Goal: Task Accomplishment & Management: Complete application form

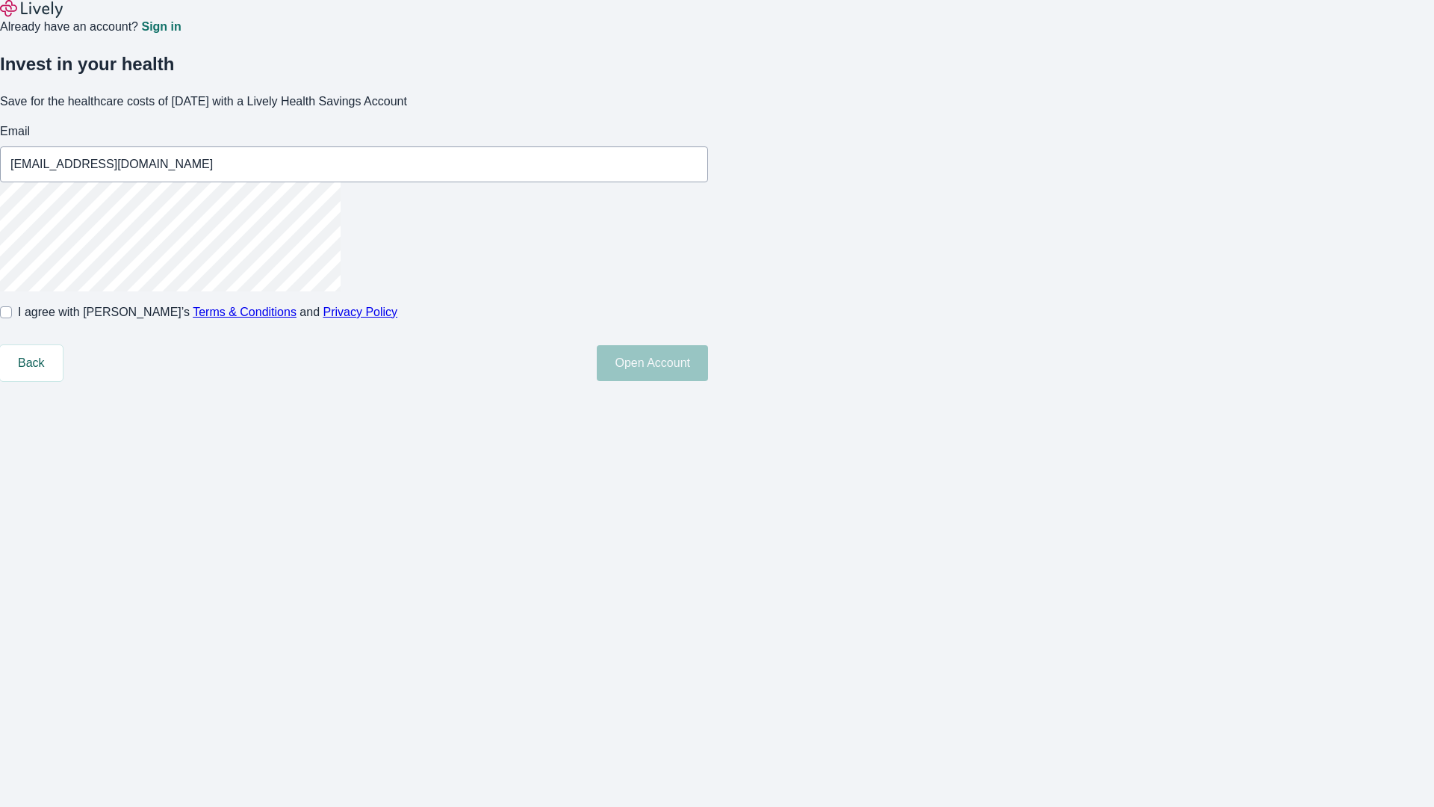
click at [12, 318] on input "I agree with Lively’s Terms & Conditions and Privacy Policy" at bounding box center [6, 312] width 12 height 12
checkbox input "true"
click at [708, 381] on button "Open Account" at bounding box center [652, 363] width 111 height 36
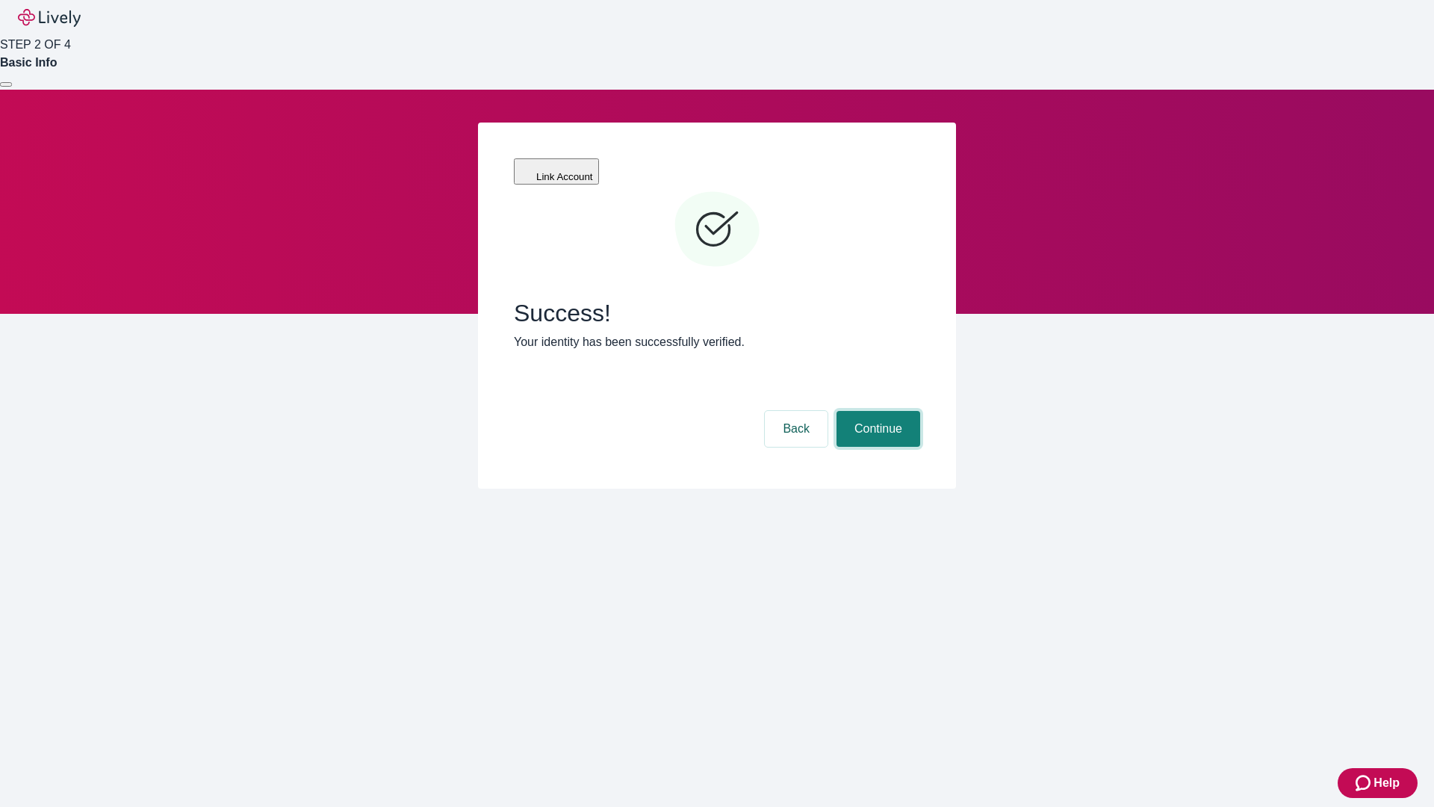
click at [876, 411] on button "Continue" at bounding box center [878, 429] width 84 height 36
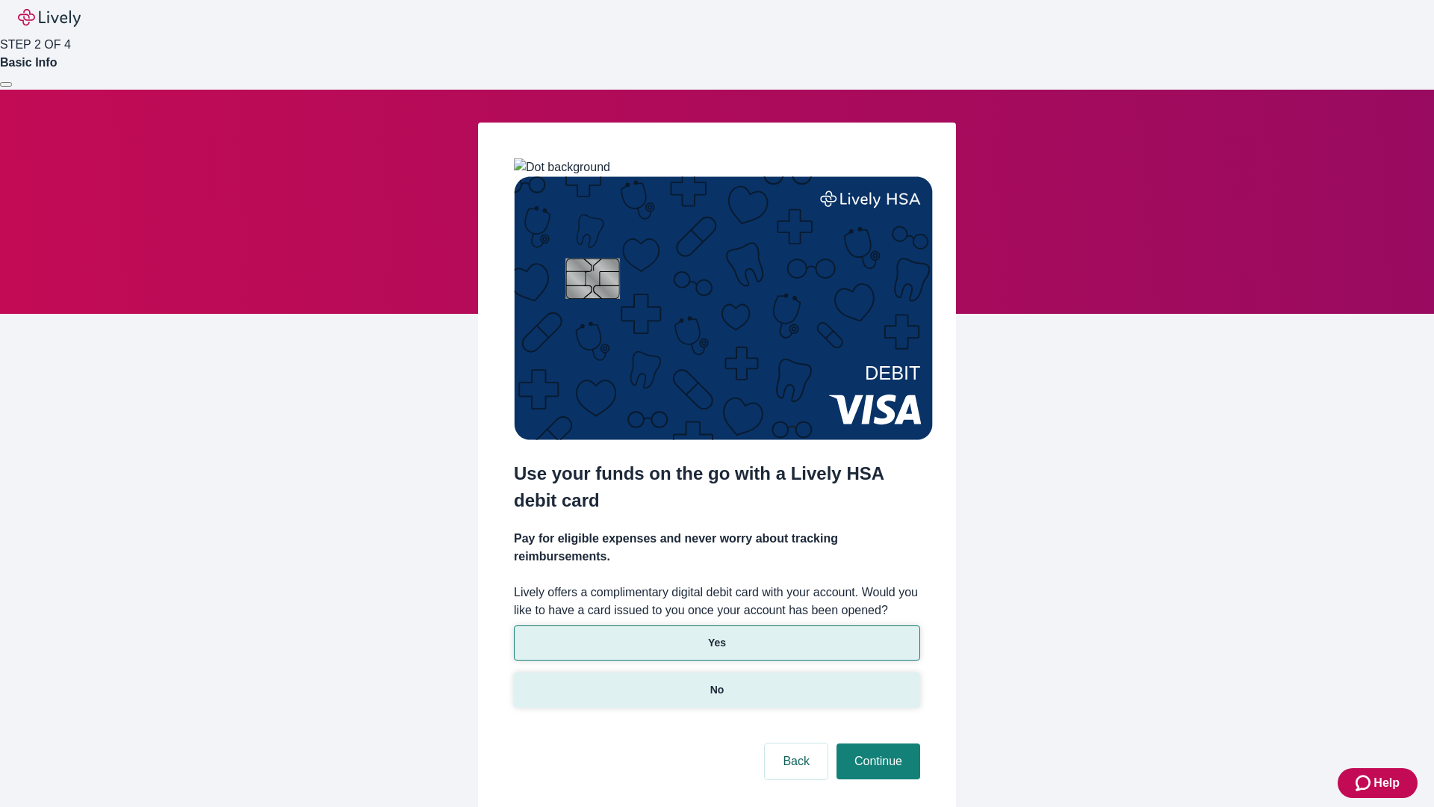
click at [716, 682] on p "No" at bounding box center [717, 690] width 14 height 16
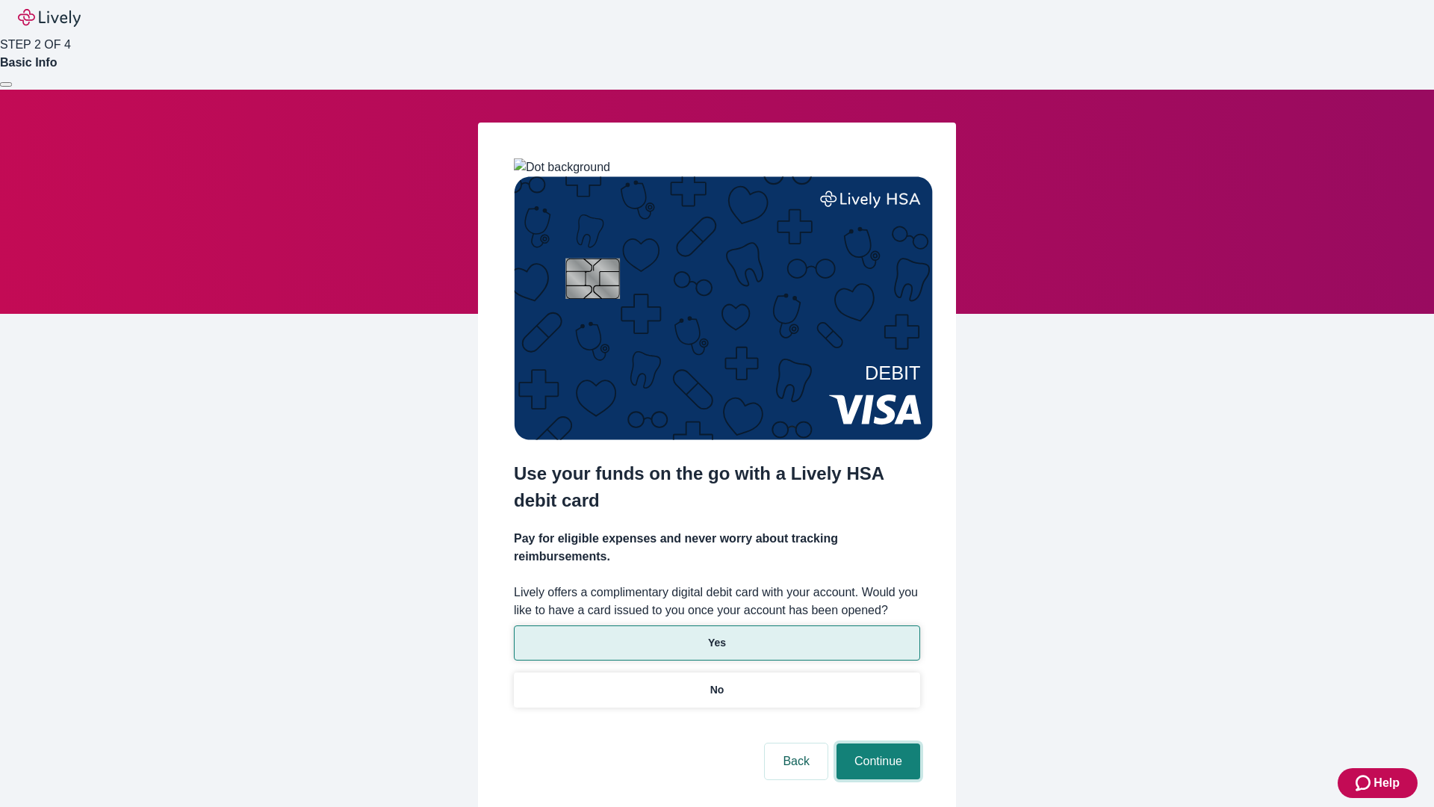
click at [876, 743] on button "Continue" at bounding box center [878, 761] width 84 height 36
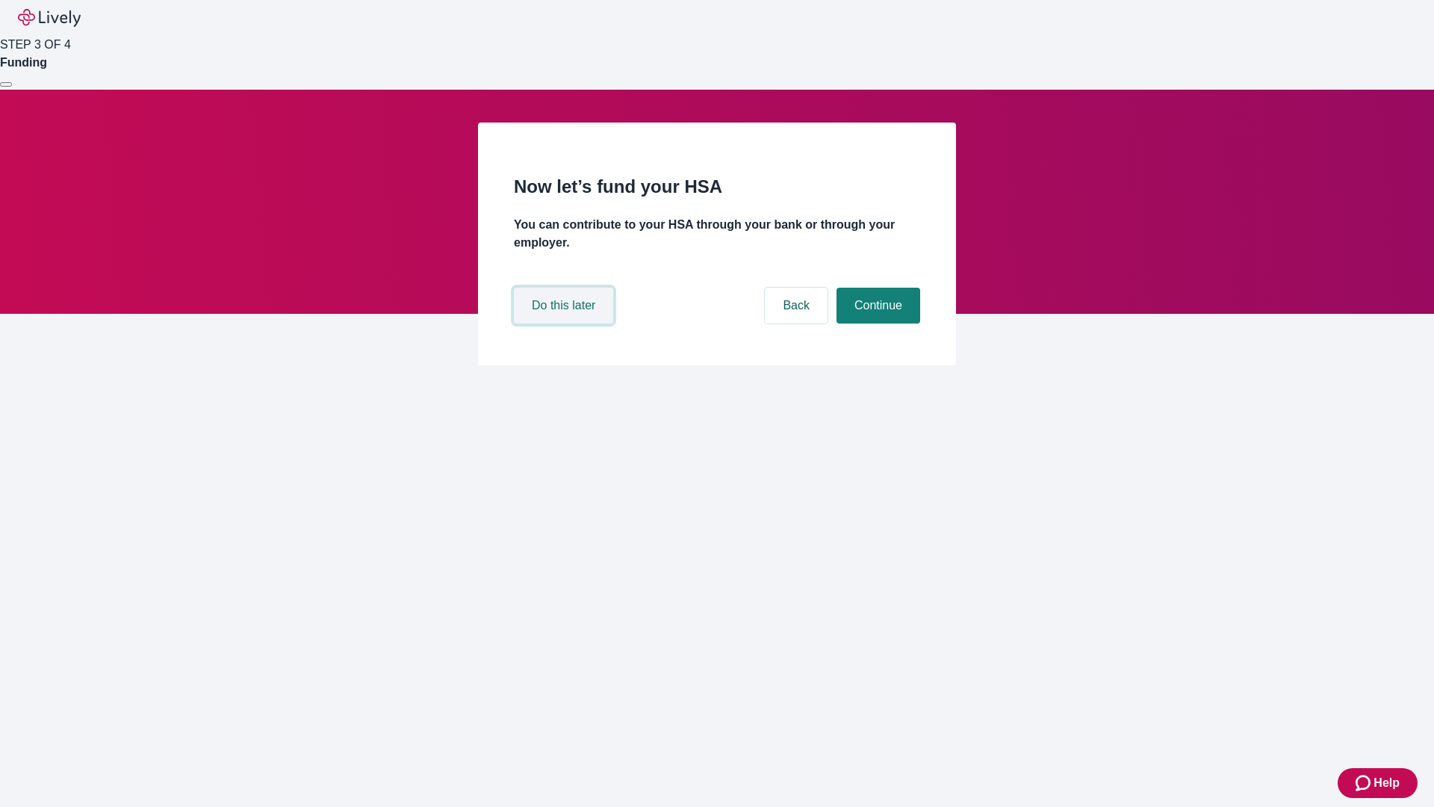
click at [565, 323] on button "Do this later" at bounding box center [563, 306] width 99 height 36
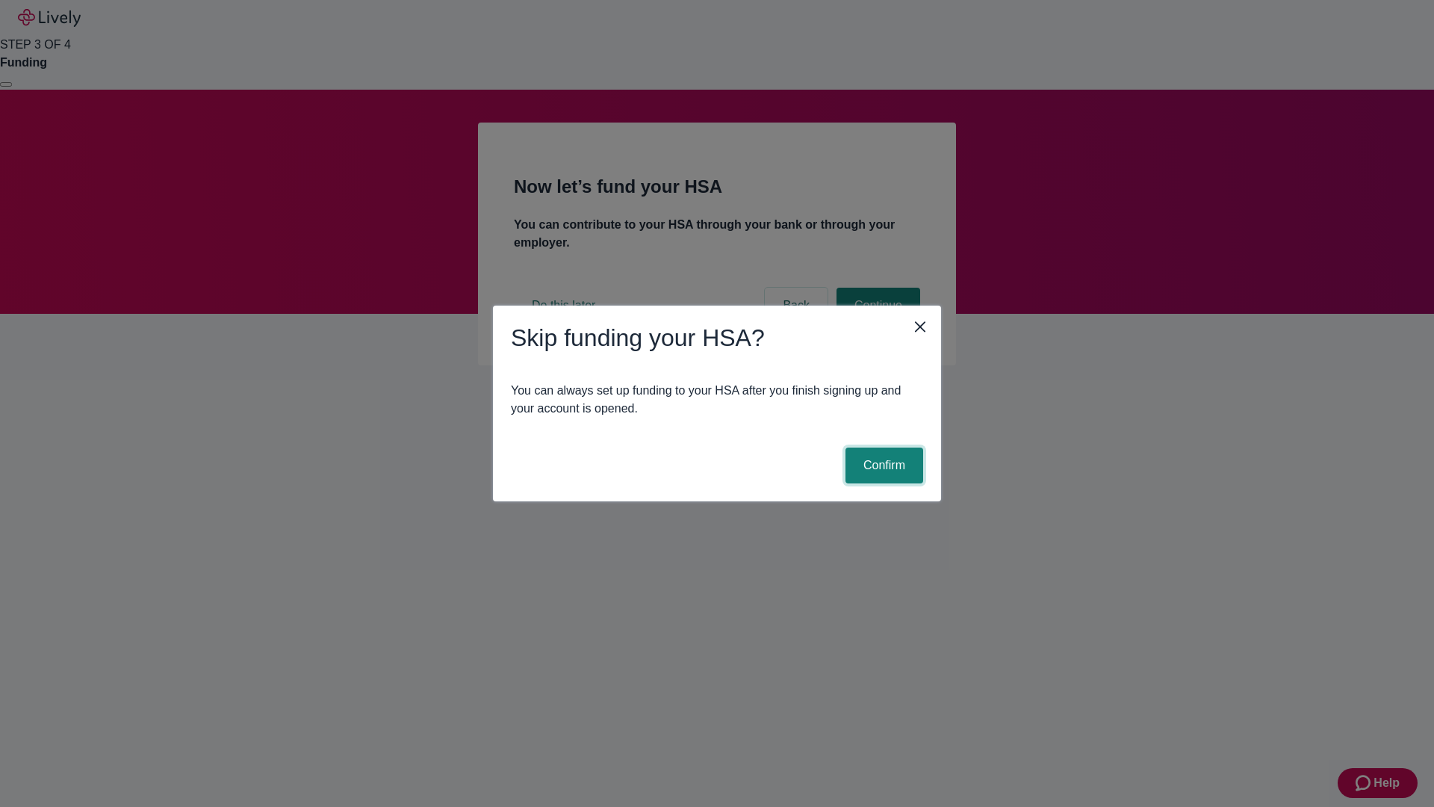
click at [882, 465] on button "Confirm" at bounding box center [884, 465] width 78 height 36
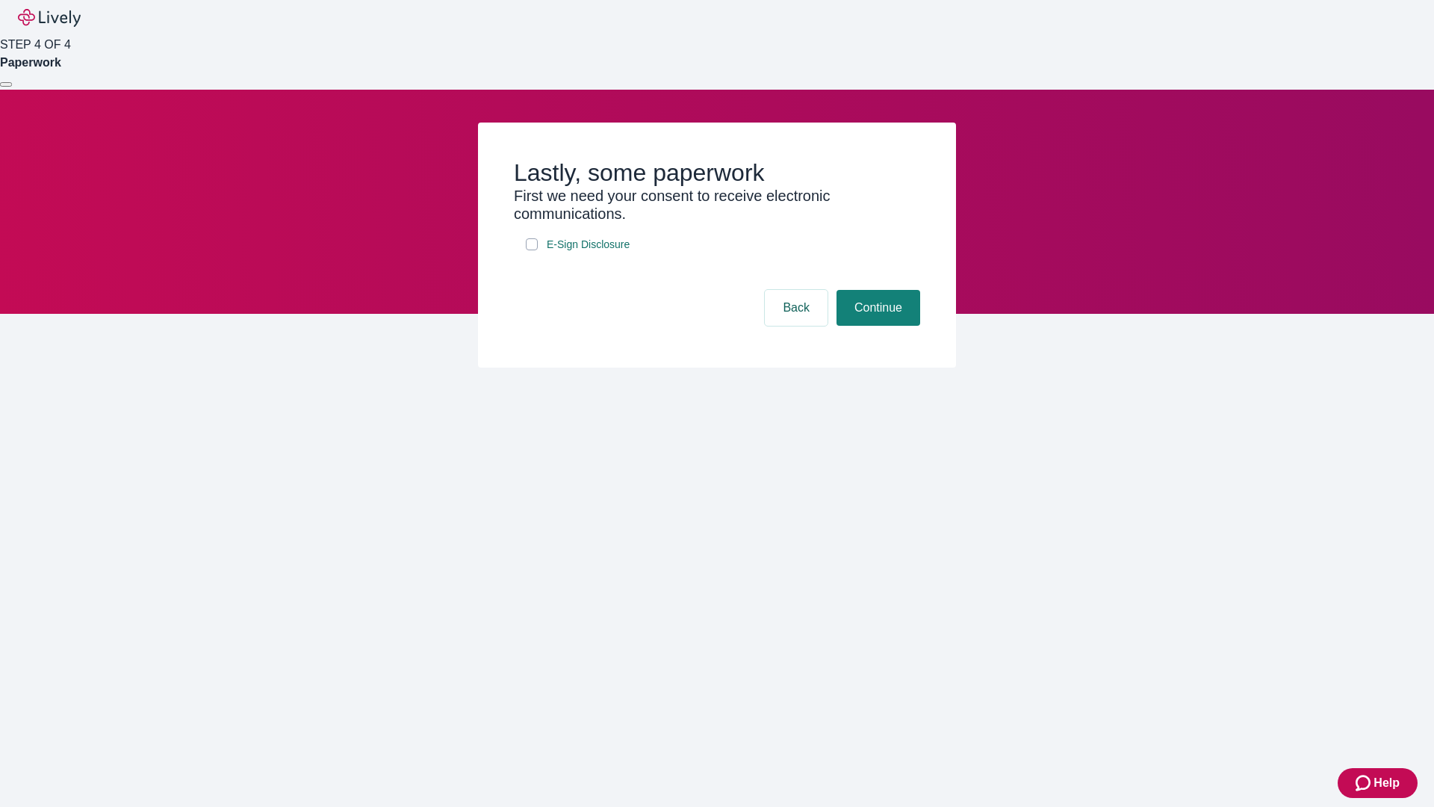
click at [532, 250] on input "E-Sign Disclosure" at bounding box center [532, 244] width 12 height 12
checkbox input "true"
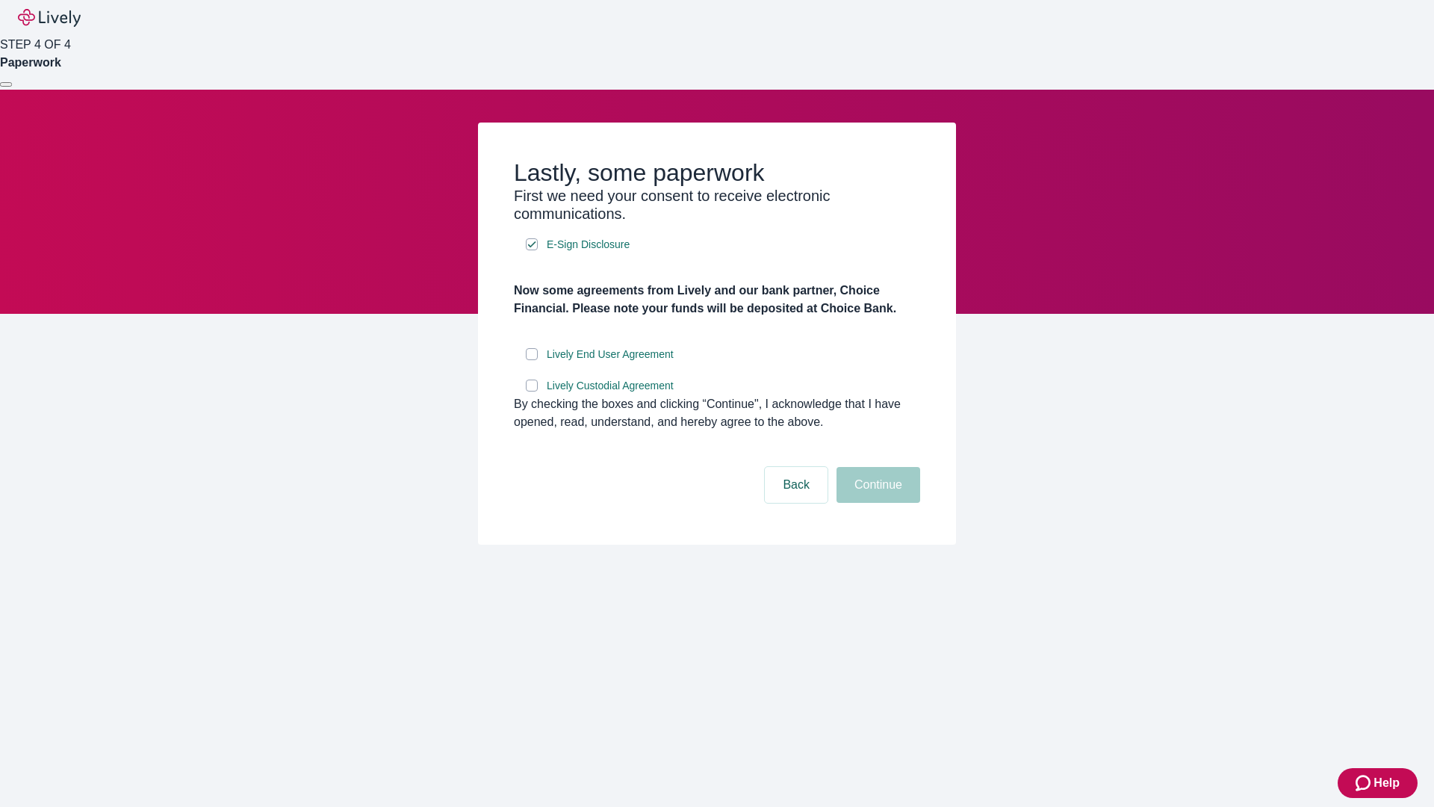
click at [532, 360] on input "Lively End User Agreement" at bounding box center [532, 354] width 12 height 12
checkbox input "true"
click at [532, 391] on input "Lively Custodial Agreement" at bounding box center [532, 385] width 12 height 12
checkbox input "true"
click at [876, 503] on button "Continue" at bounding box center [878, 485] width 84 height 36
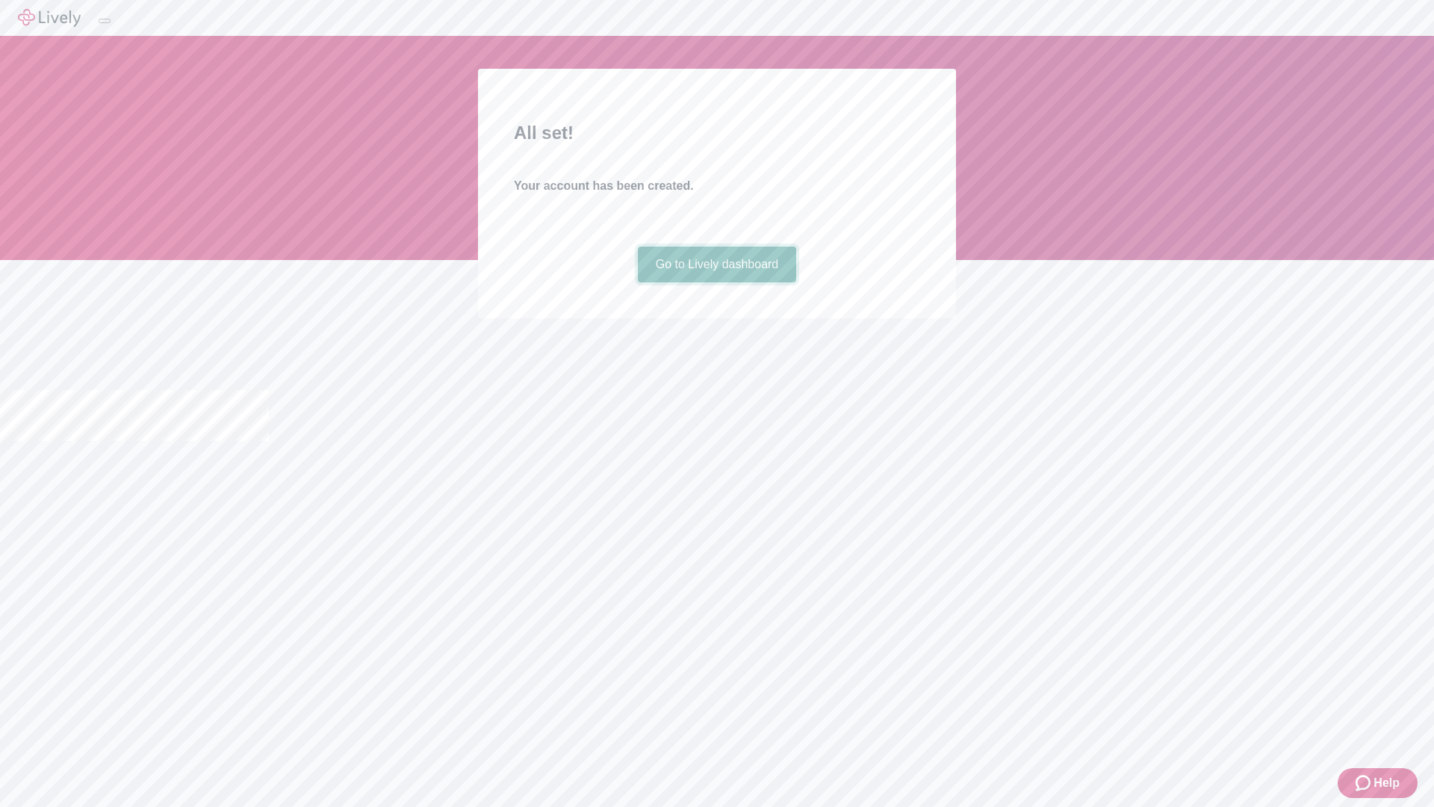
click at [716, 282] on link "Go to Lively dashboard" at bounding box center [717, 264] width 159 height 36
